Goal: Information Seeking & Learning: Learn about a topic

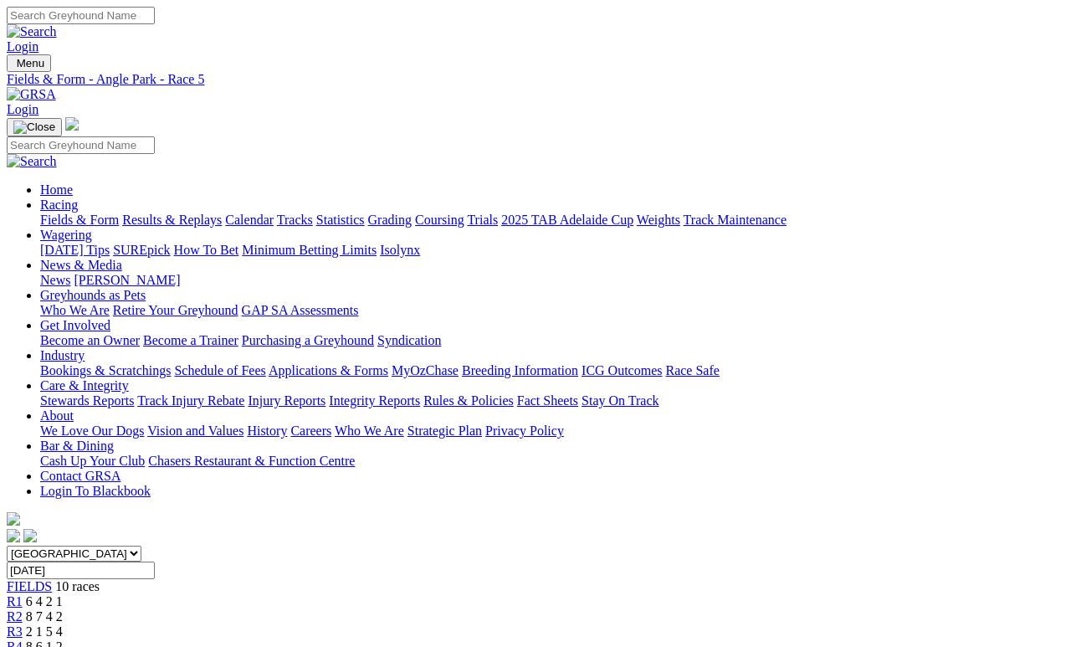
scroll to position [8, 0]
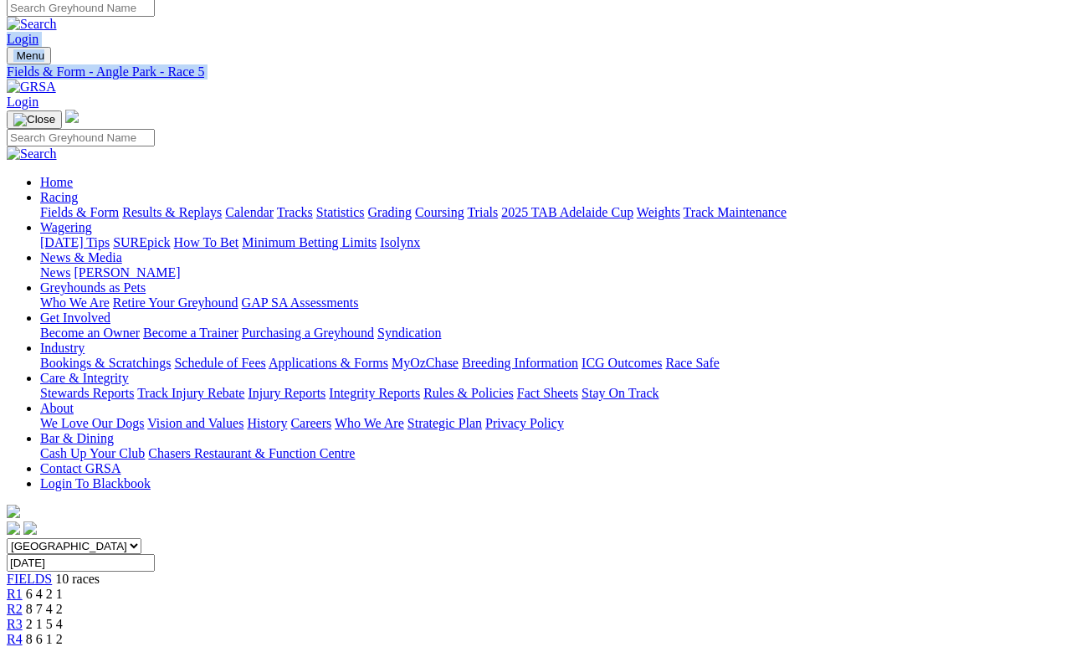
click at [56, 80] on img at bounding box center [31, 87] width 49 height 15
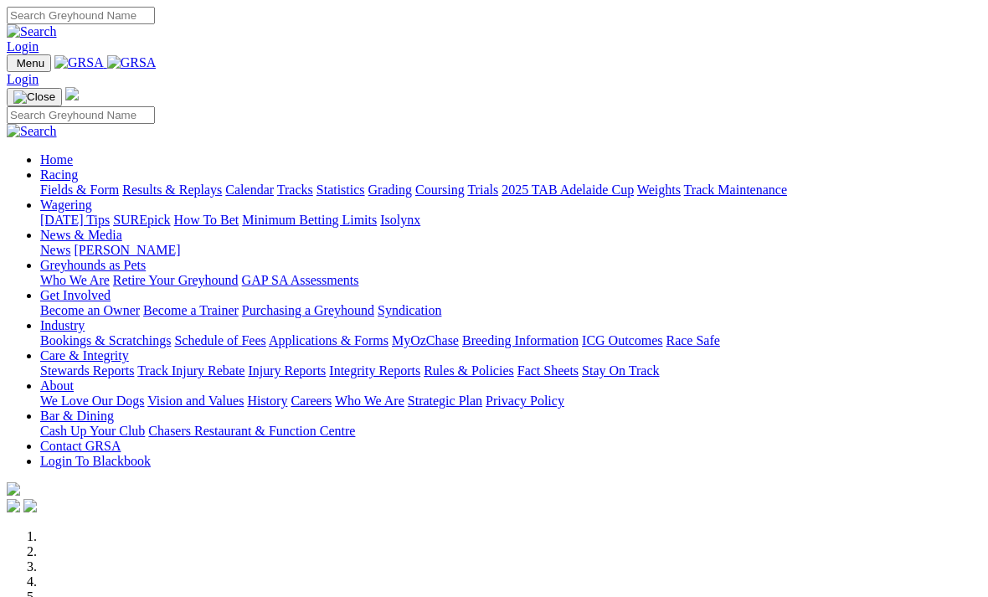
click at [78, 167] on link "Racing" at bounding box center [59, 174] width 38 height 14
click at [222, 182] on link "Results & Replays" at bounding box center [172, 189] width 100 height 14
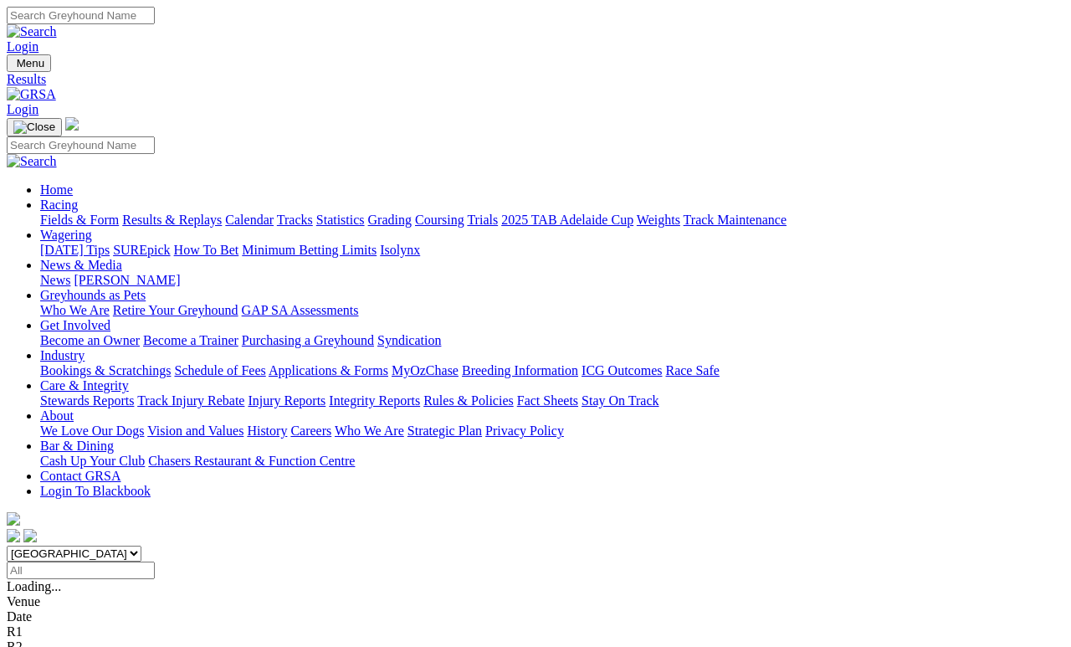
scroll to position [8, 0]
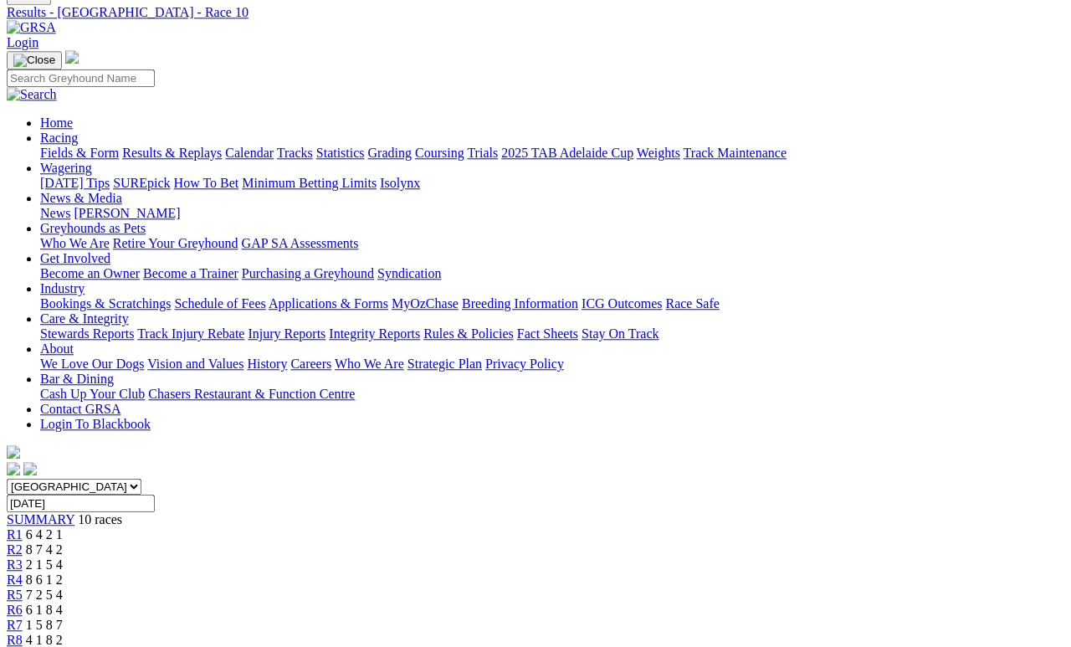
scroll to position [61, 0]
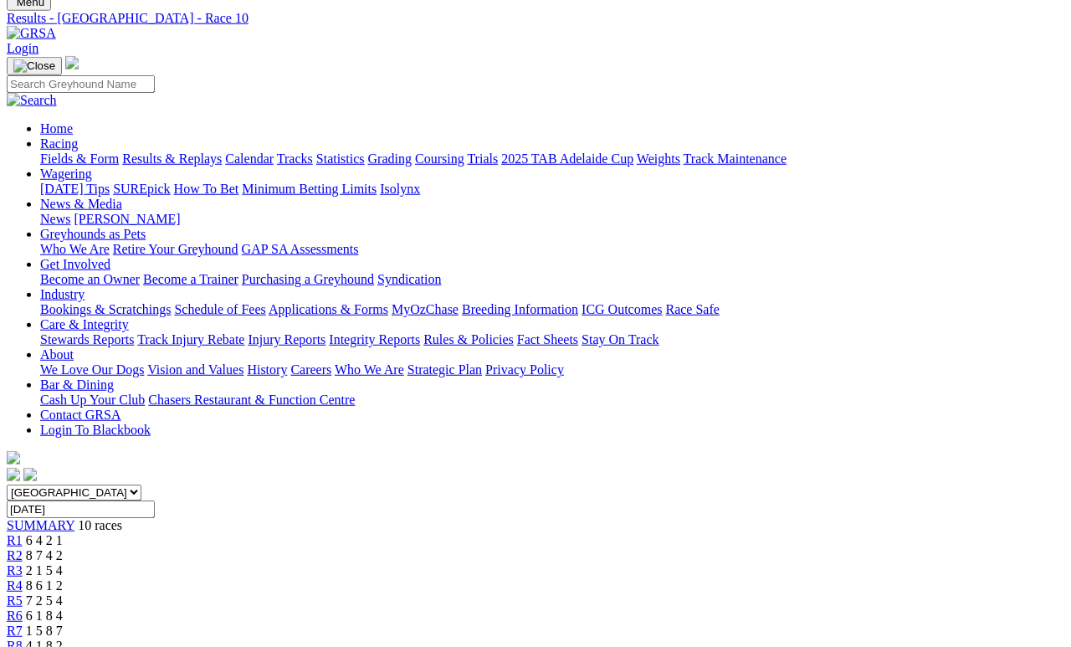
click at [63, 548] on span "8 7 4 2" at bounding box center [44, 555] width 37 height 14
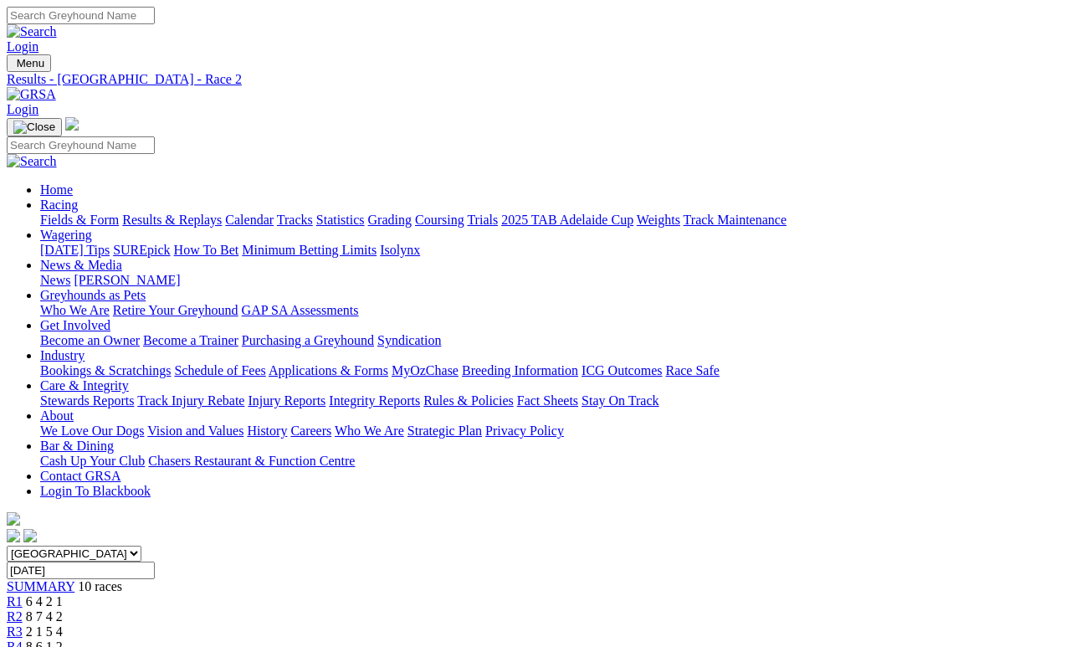
click at [23, 624] on span "R3" at bounding box center [15, 631] width 16 height 14
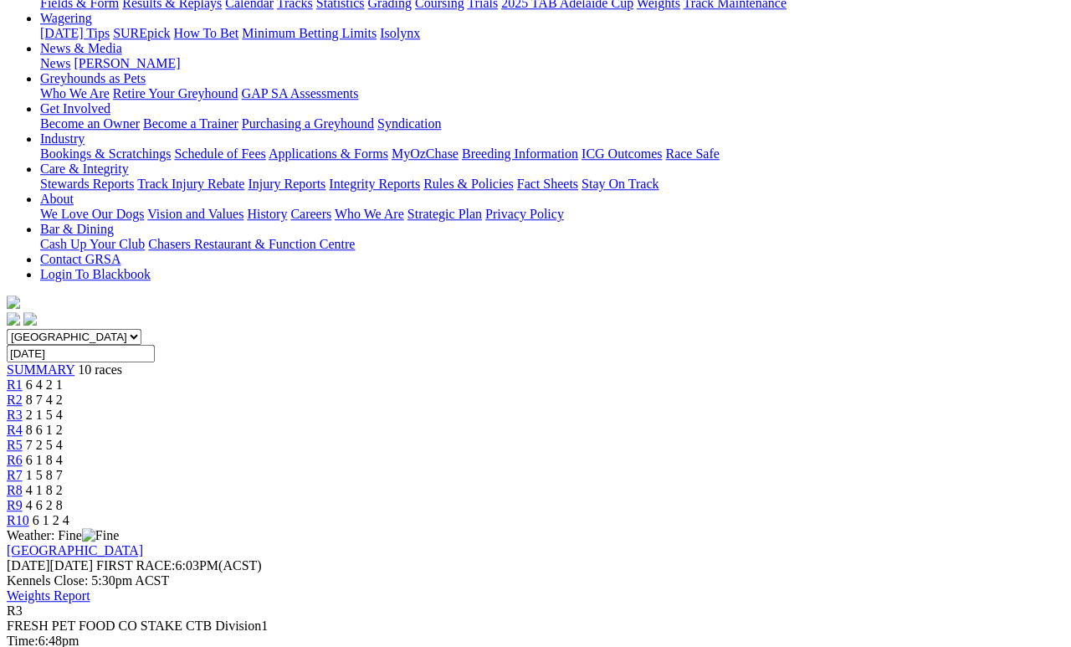
scroll to position [226, 0]
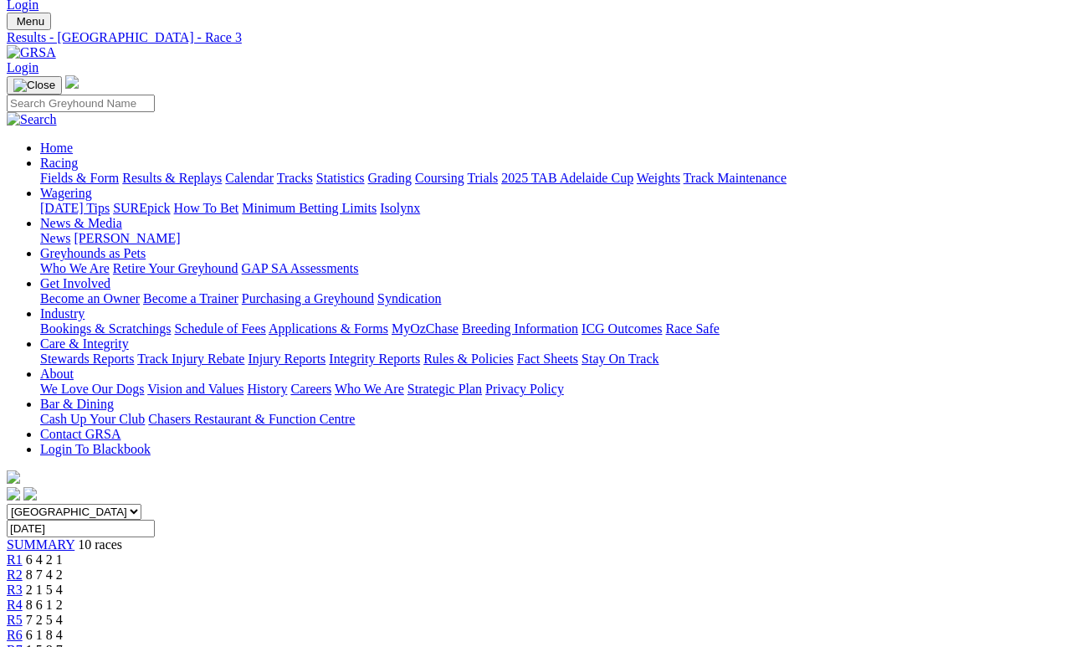
scroll to position [0, 0]
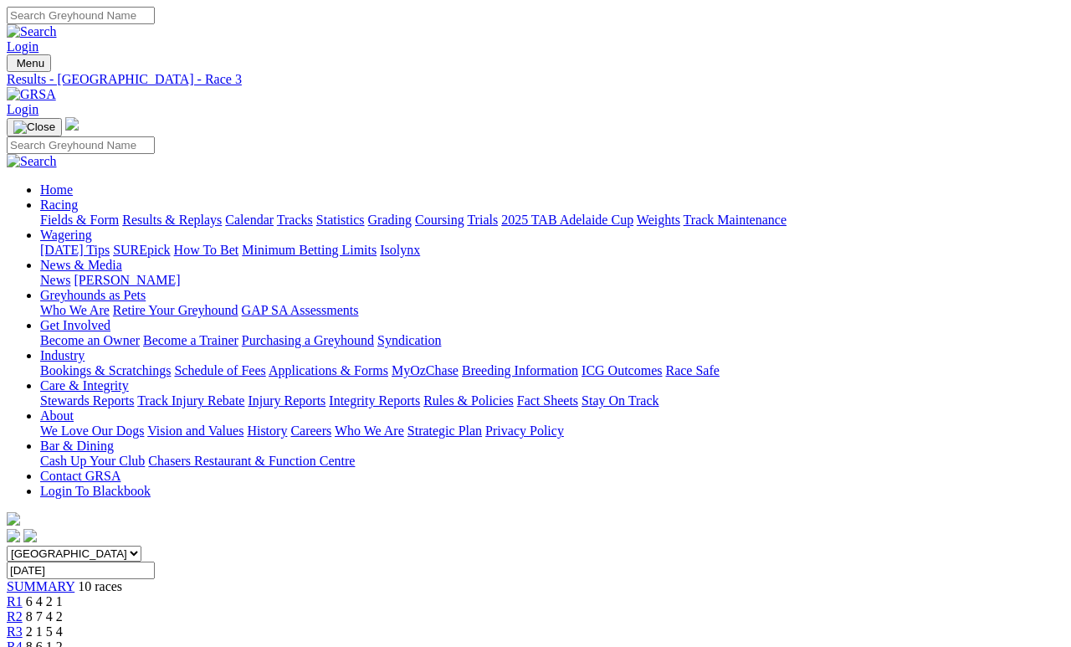
click at [129, 378] on link "Care & Integrity" at bounding box center [84, 385] width 89 height 14
click at [108, 393] on link "Stewards Reports" at bounding box center [87, 400] width 94 height 14
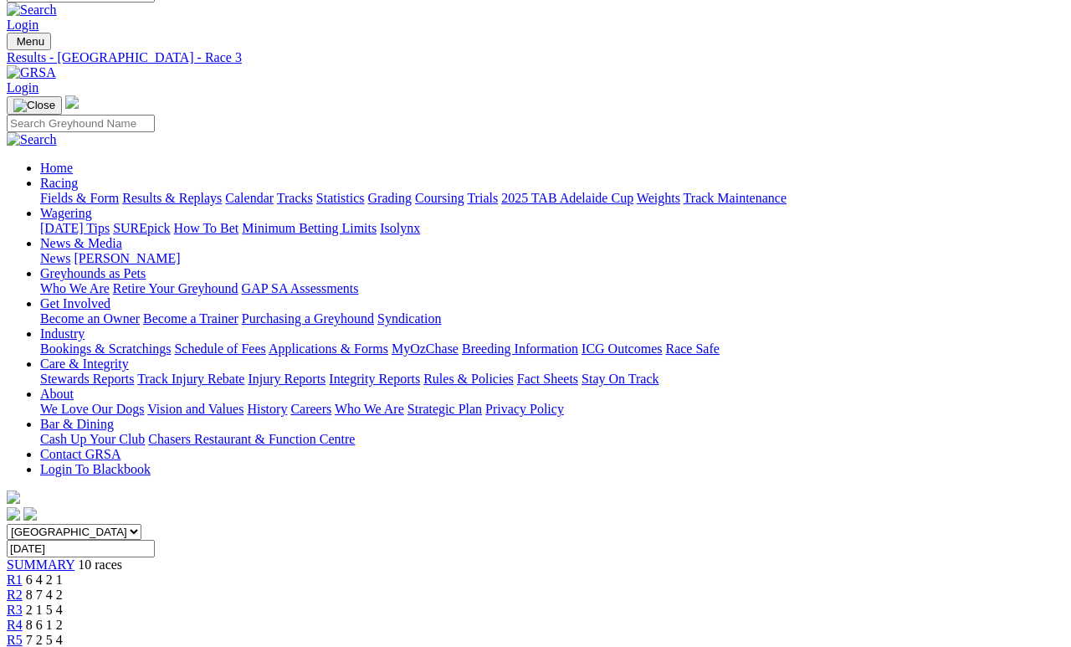
scroll to position [22, 0]
click at [96, 191] on link "Fields & Form" at bounding box center [79, 198] width 79 height 14
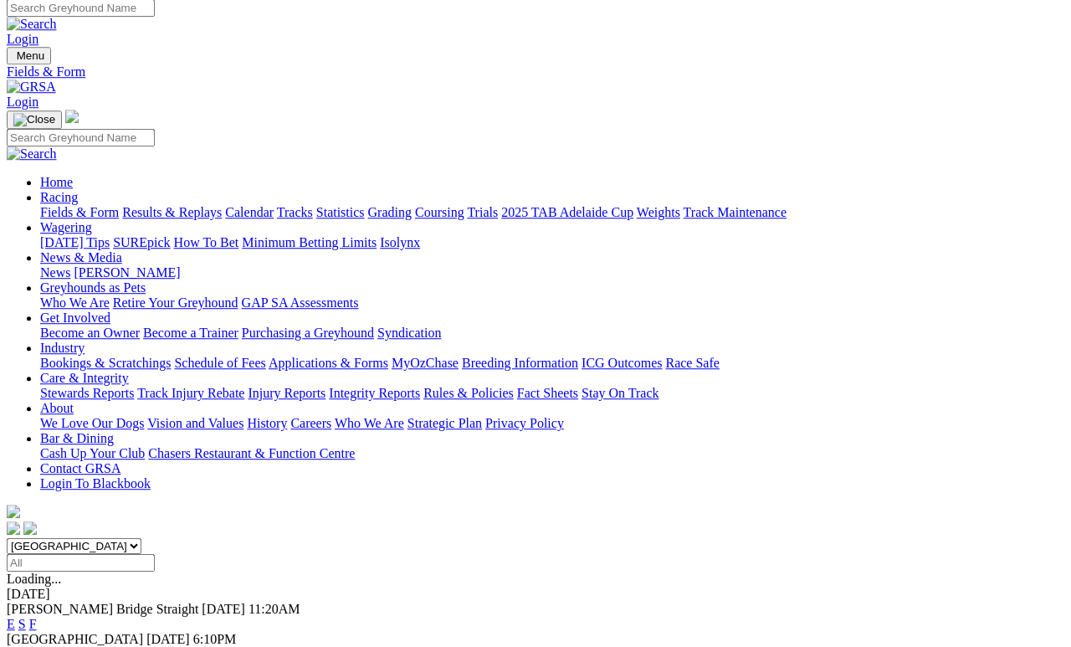
scroll to position [8, 0]
click at [37, 617] on link "F" at bounding box center [33, 624] width 8 height 14
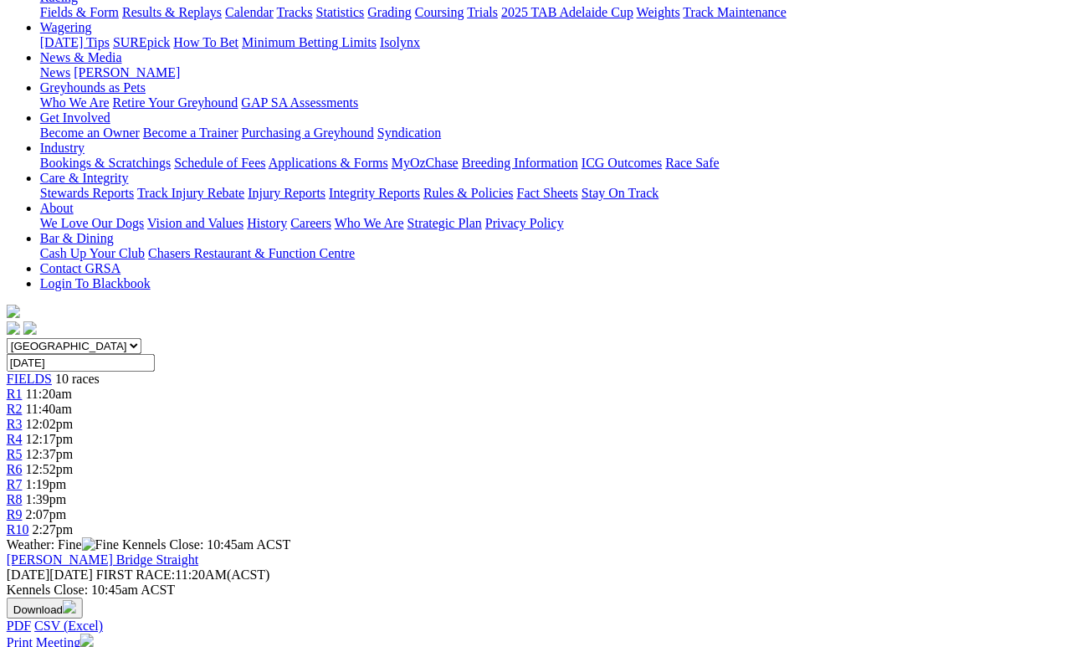
scroll to position [210, 9]
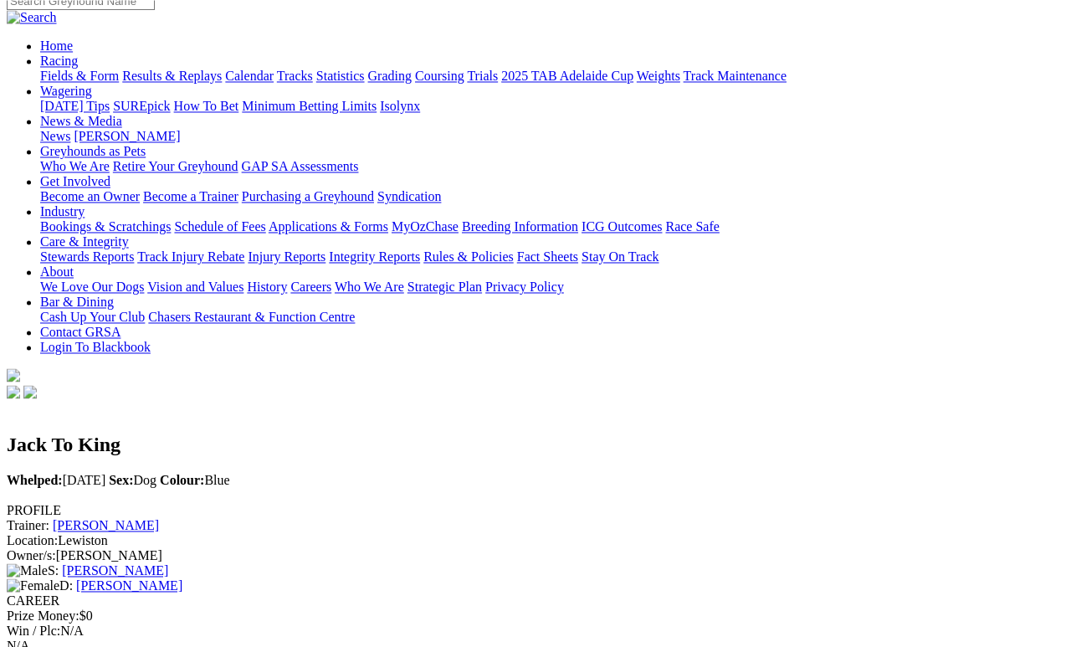
scroll to position [143, 0]
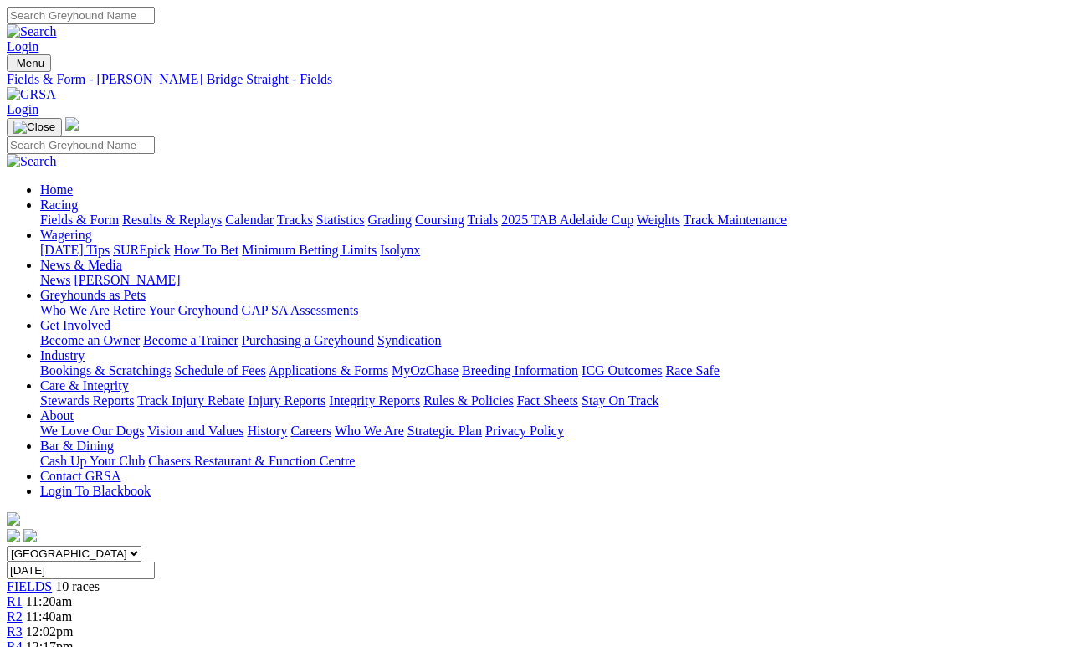
scroll to position [298, 0]
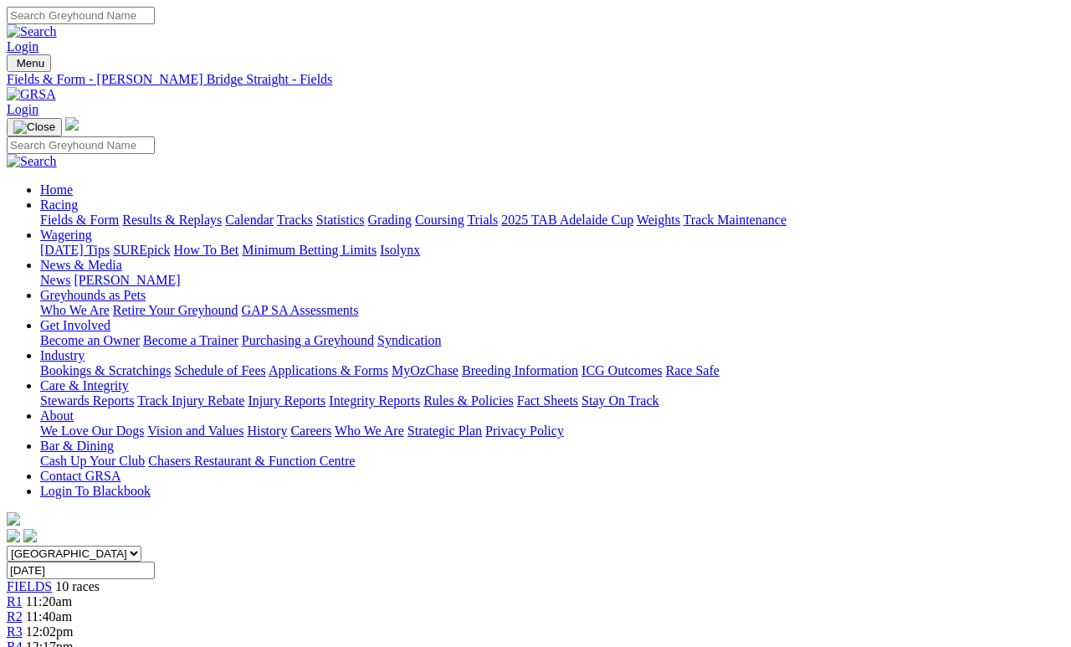
scroll to position [328, 0]
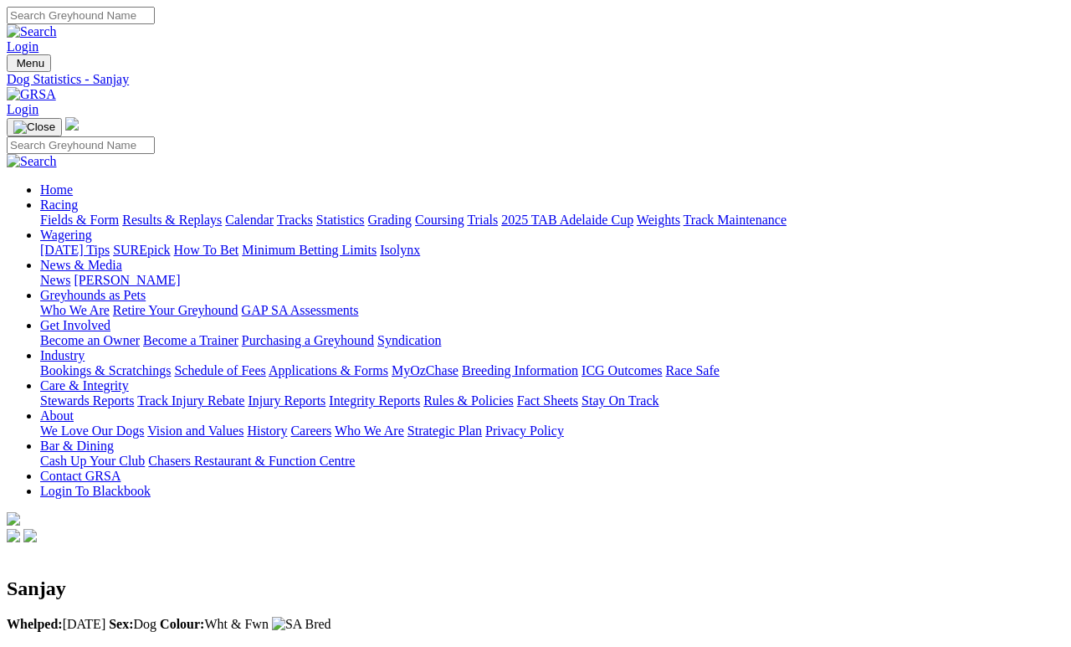
scroll to position [8, 0]
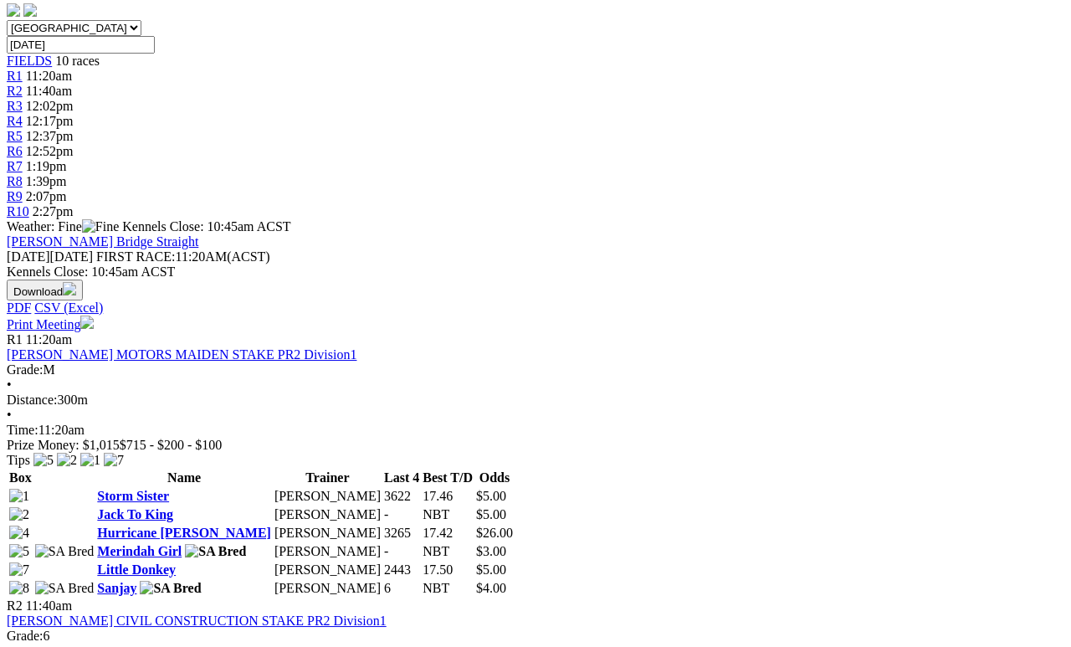
scroll to position [532, 0]
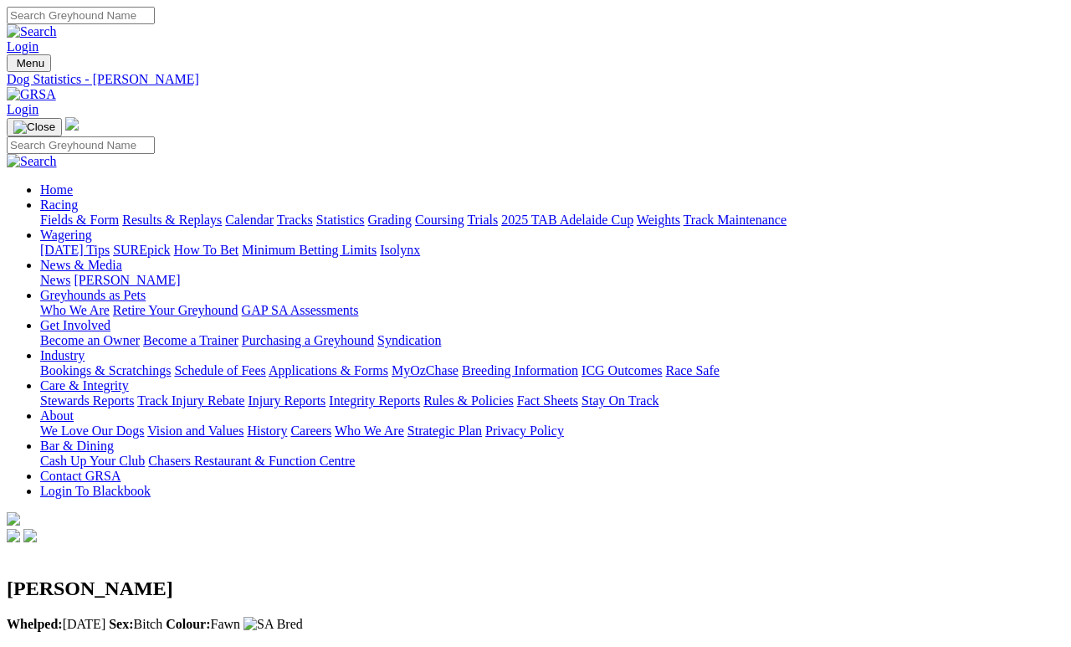
scroll to position [8, 0]
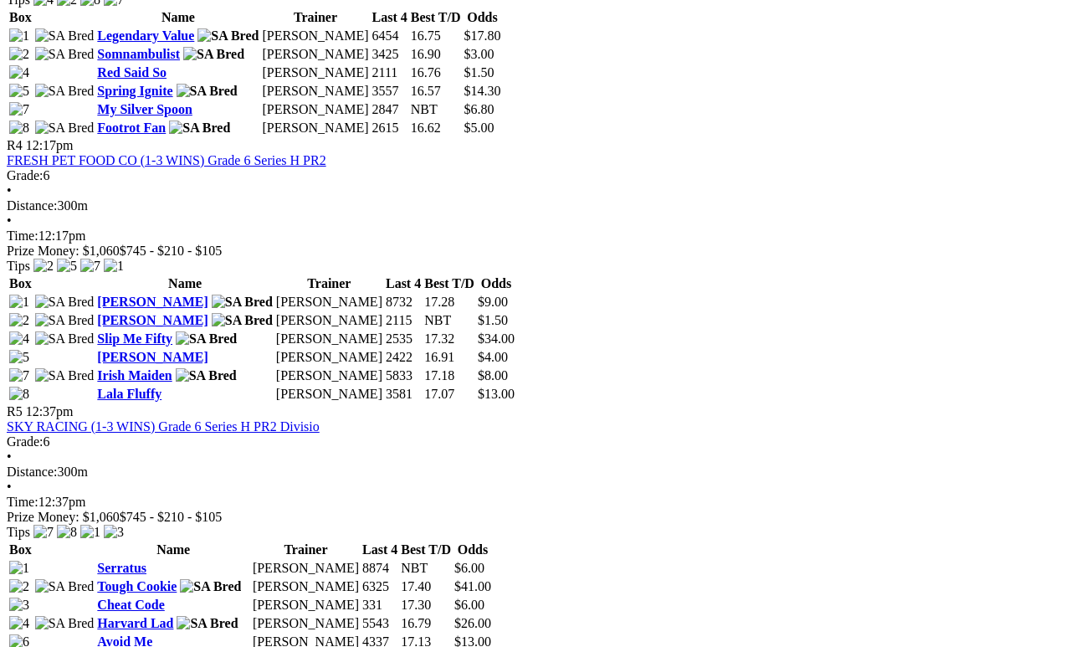
scroll to position [1410, 0]
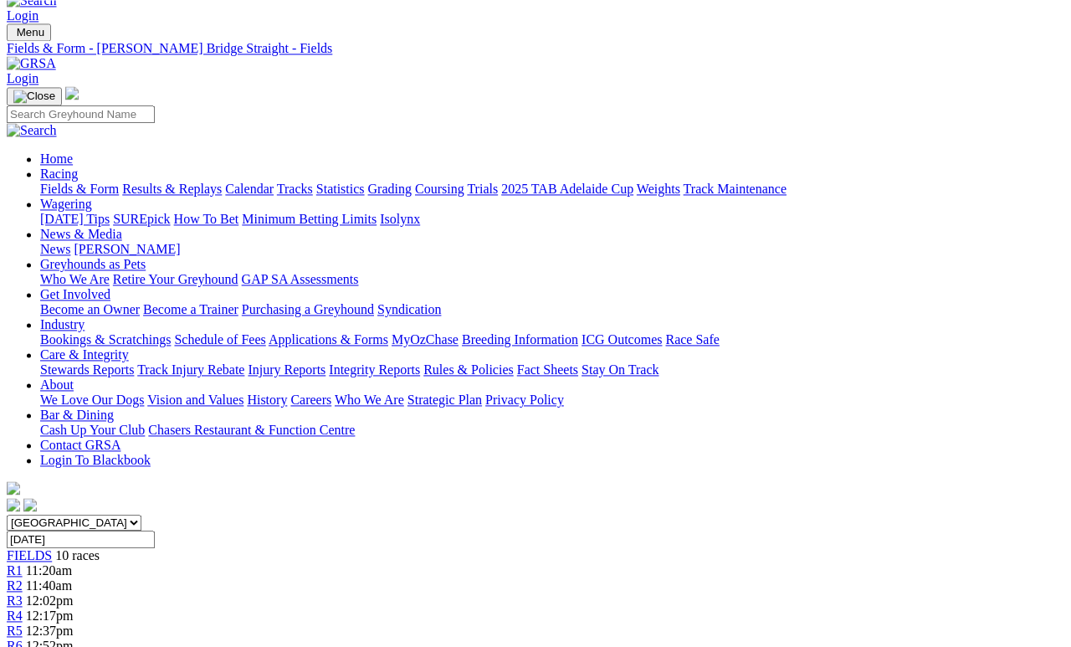
scroll to position [30, 0]
